Goal: Task Accomplishment & Management: Manage account settings

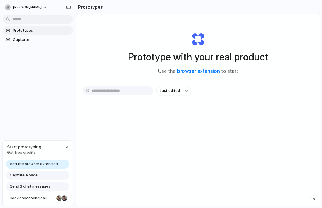
click at [38, 163] on span "Add the browser extension" at bounding box center [34, 164] width 48 height 6
click at [32, 161] on span "Add the browser extension" at bounding box center [34, 164] width 48 height 6
click at [31, 166] on span "Add the browser extension" at bounding box center [34, 164] width 48 height 6
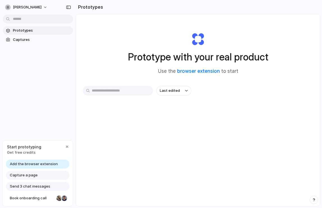
click at [31, 166] on span "Add the browser extension" at bounding box center [34, 164] width 48 height 6
click at [207, 70] on link "browser extension" at bounding box center [198, 71] width 43 height 6
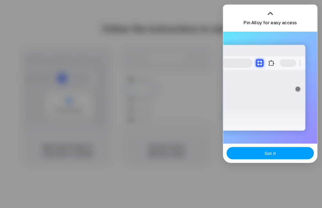
click at [283, 159] on button "Got it" at bounding box center [269, 153] width 87 height 12
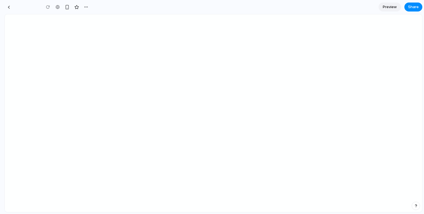
type input "**********"
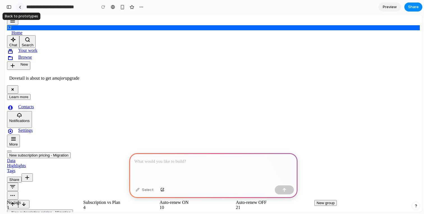
click at [22, 9] on link at bounding box center [20, 7] width 8 height 8
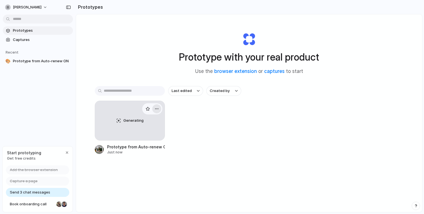
click at [158, 109] on button "button" at bounding box center [156, 108] width 9 height 9
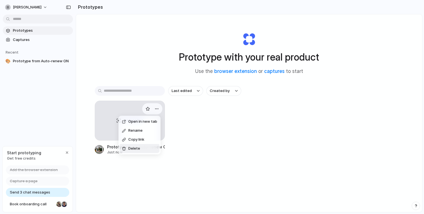
click at [141, 150] on li "Delete" at bounding box center [140, 148] width 40 height 9
